Goal: Check status: Check status

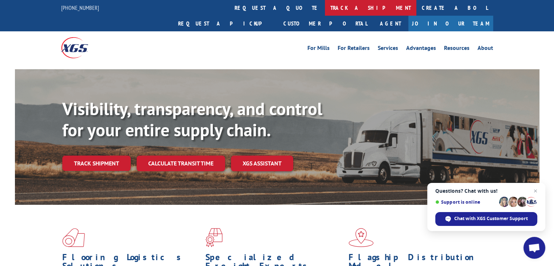
click at [325, 11] on link "track a shipment" at bounding box center [370, 8] width 91 height 16
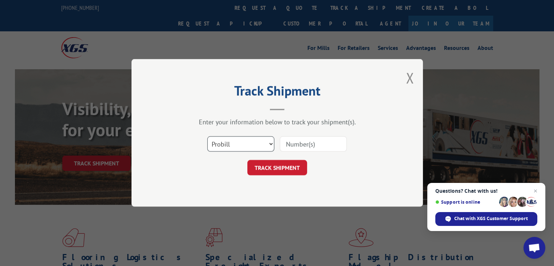
click at [261, 139] on select "Select category... Probill BOL PO" at bounding box center [240, 144] width 67 height 15
select select "bol"
click at [207, 137] on select "Select category... Probill BOL PO" at bounding box center [240, 144] width 67 height 15
click at [294, 146] on input at bounding box center [313, 144] width 67 height 15
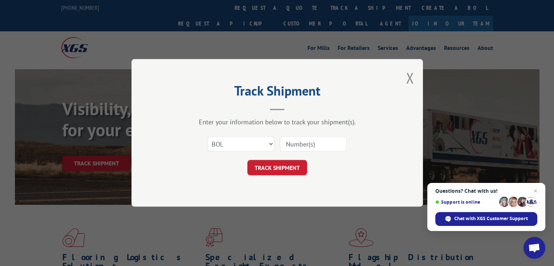
type input "256178"
click at [290, 164] on button "TRACK SHIPMENT" at bounding box center [277, 167] width 60 height 15
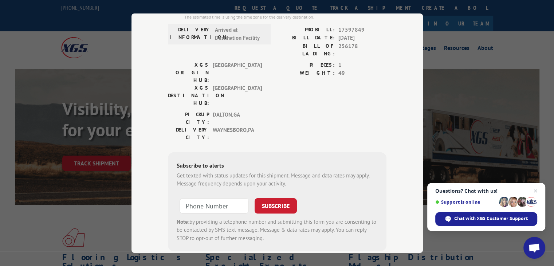
scroll to position [88, 0]
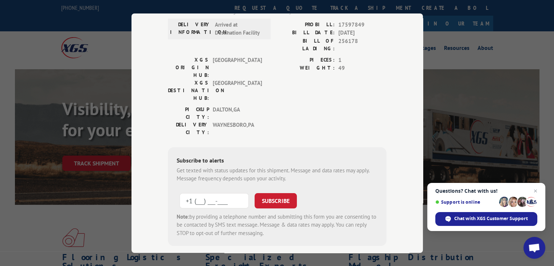
click at [222, 193] on input "+1 (___) ___-____" at bounding box center [214, 200] width 69 height 15
type input "[PHONE_NUMBER]"
click at [272, 193] on button "SUBSCRIBE" at bounding box center [276, 200] width 42 height 15
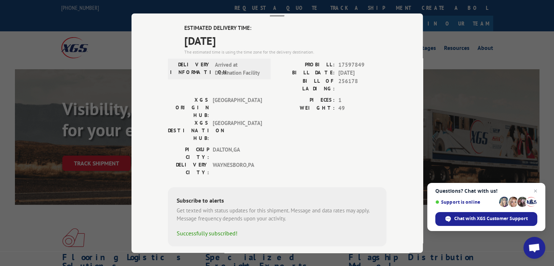
click at [272, 196] on div "Subscribe to alerts" at bounding box center [277, 201] width 201 height 11
click at [370, 104] on span "49" at bounding box center [362, 108] width 48 height 8
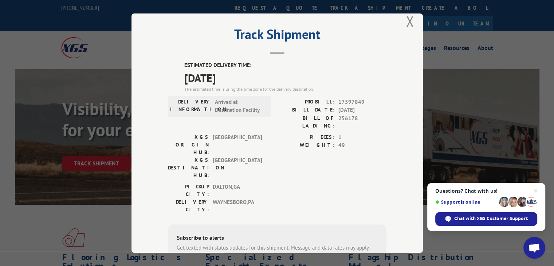
scroll to position [0, 0]
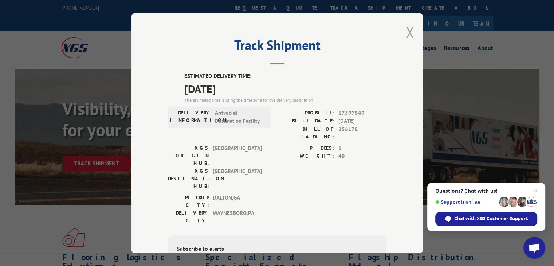
click at [408, 37] on button "Close modal" at bounding box center [410, 32] width 8 height 19
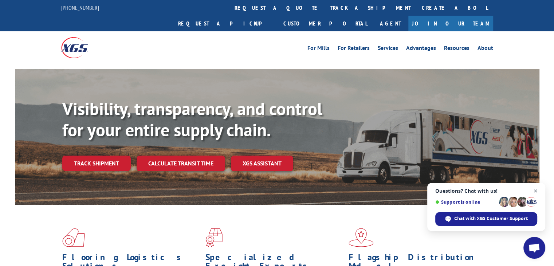
click at [535, 194] on span "Close chat" at bounding box center [535, 190] width 9 height 9
